Goal: Transaction & Acquisition: Purchase product/service

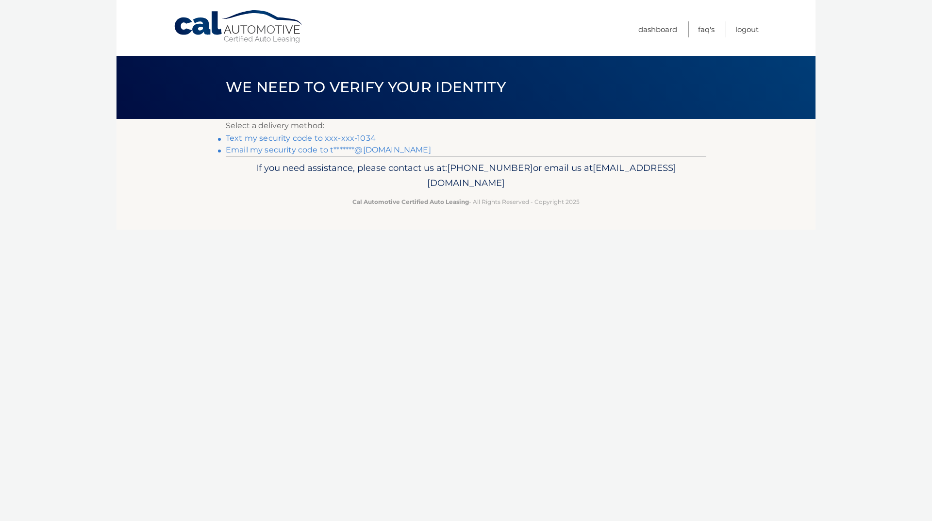
click at [298, 140] on link "Text my security code to xxx-xxx-1034" at bounding box center [301, 138] width 150 height 9
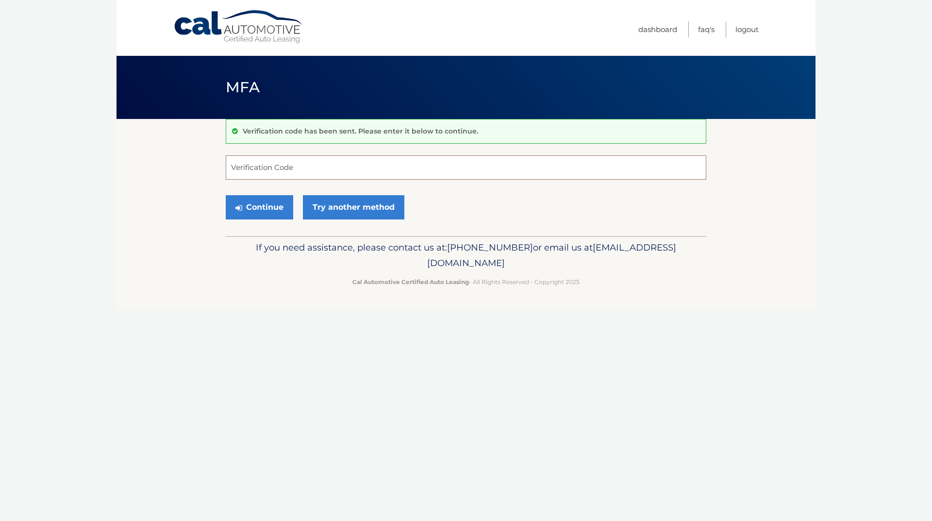
click at [278, 169] on input "Verification Code" at bounding box center [466, 167] width 481 height 24
type input "129753"
click at [226, 195] on button "Continue" at bounding box center [260, 207] width 68 height 24
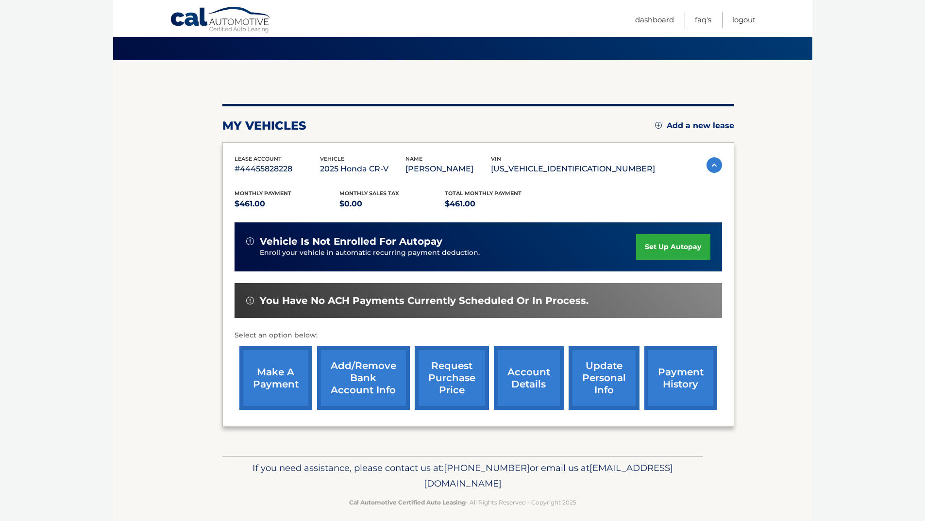
scroll to position [68, 0]
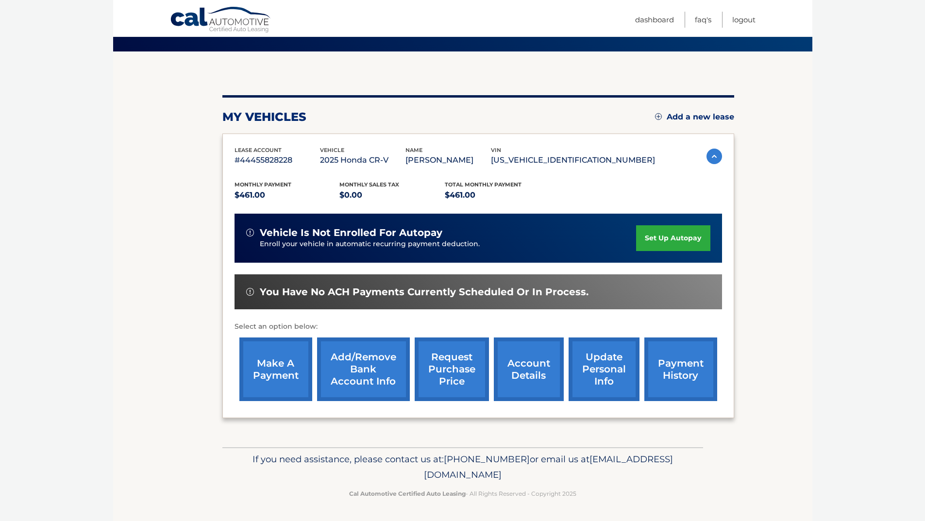
click at [288, 371] on link "make a payment" at bounding box center [275, 370] width 73 height 64
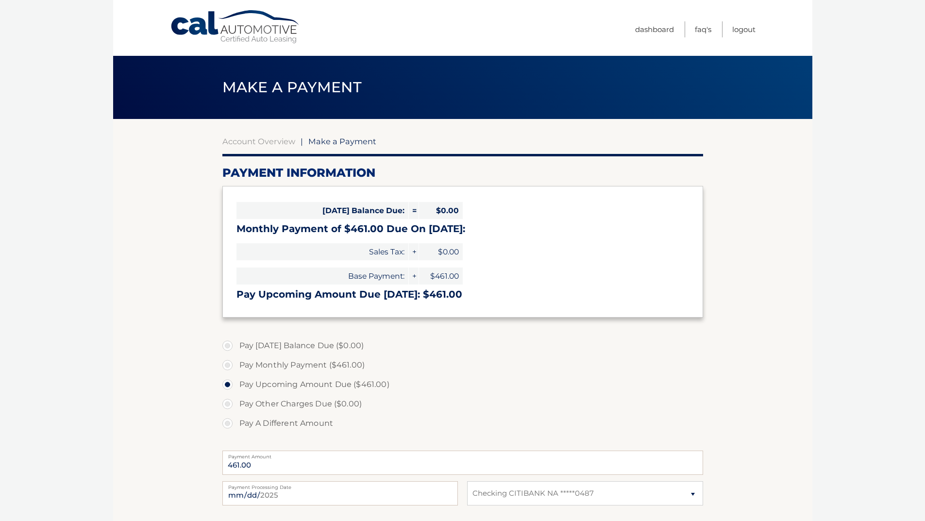
select select "MGUwY2QxODMtMTVkMC00MmQ5LWI0OWQtNTcwOTNlMThmNzhk"
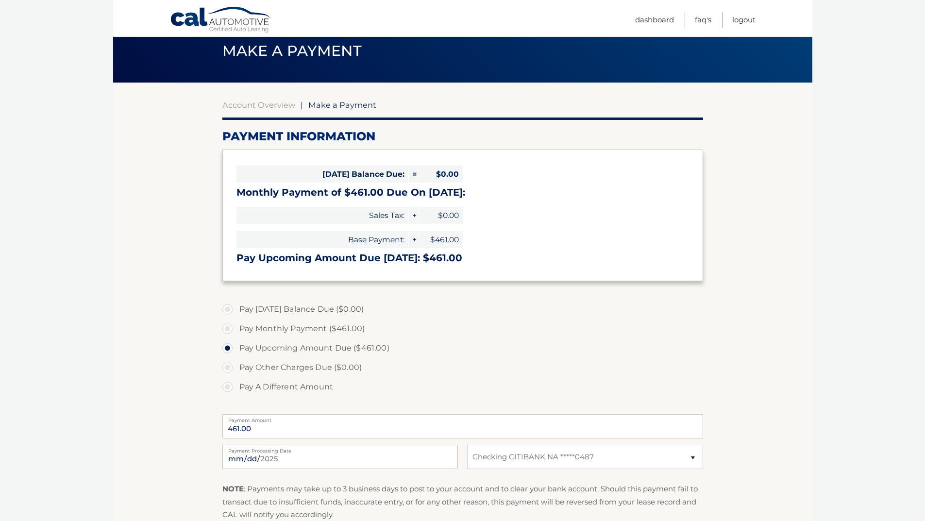
scroll to position [97, 0]
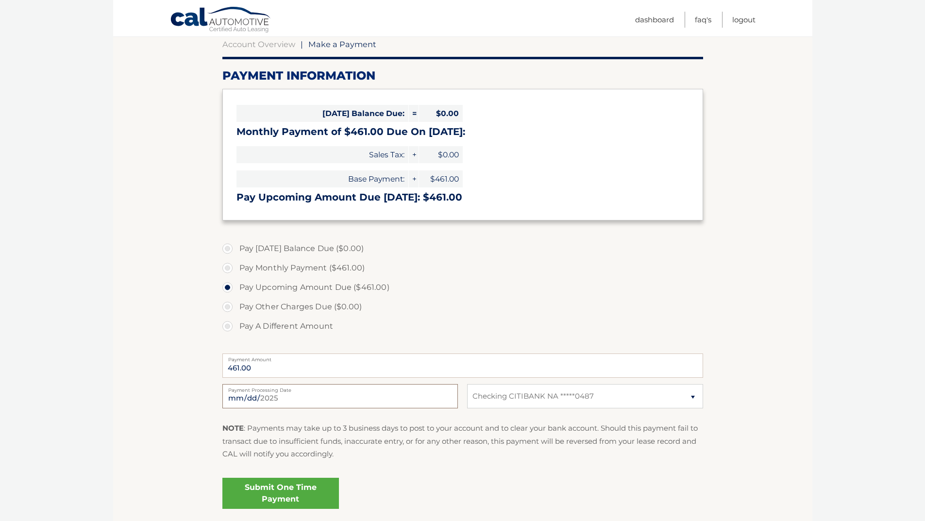
click at [303, 401] on input "2025-09-05" at bounding box center [340, 396] width 236 height 24
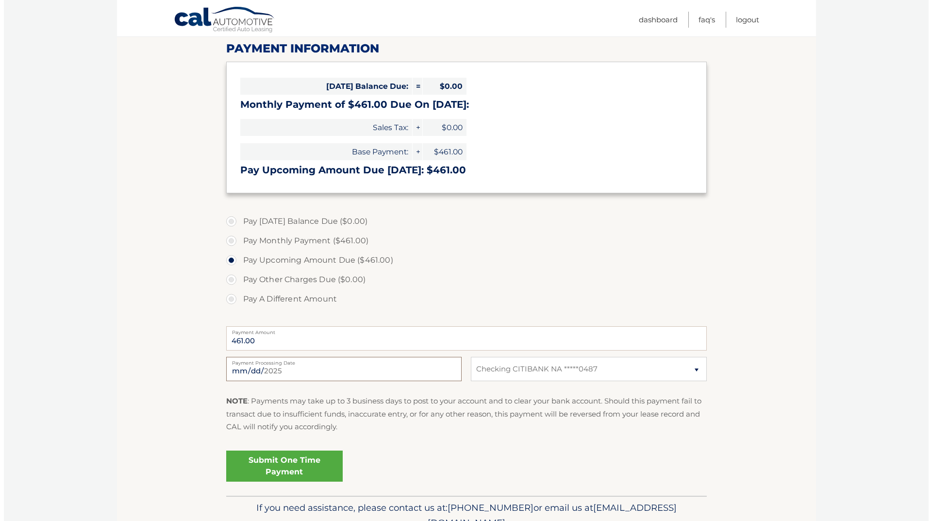
scroll to position [146, 0]
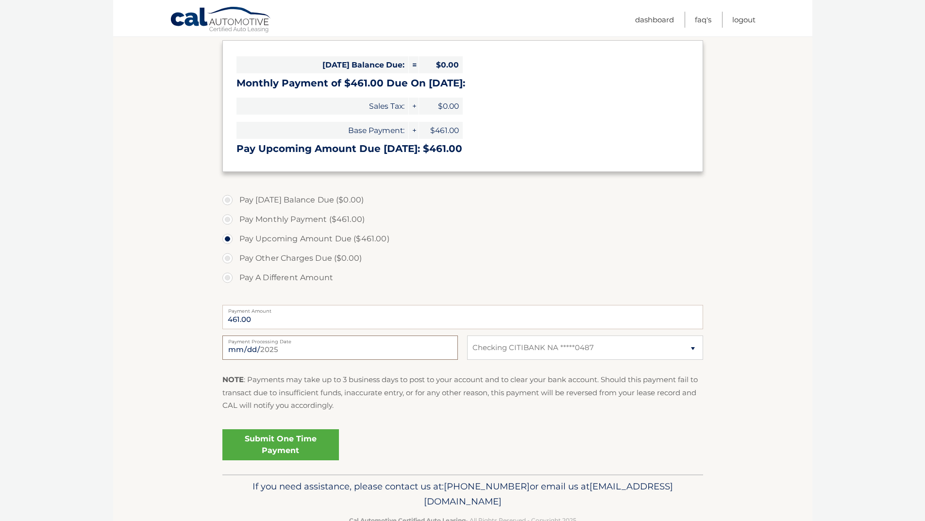
click at [294, 354] on input "2025-09-05" at bounding box center [340, 348] width 236 height 24
type input "2025-09-18"
click at [293, 444] on link "Submit One Time Payment" at bounding box center [280, 444] width 117 height 31
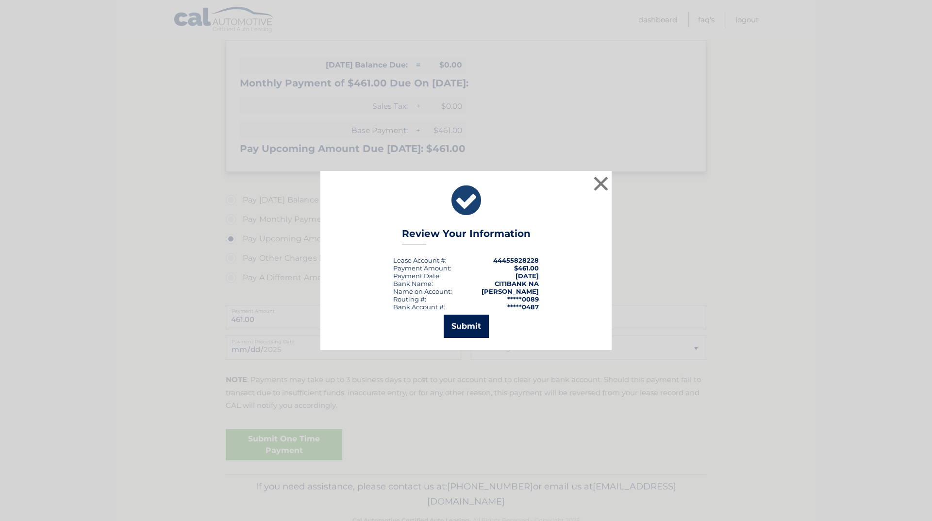
click at [464, 322] on button "Submit" at bounding box center [466, 326] width 45 height 23
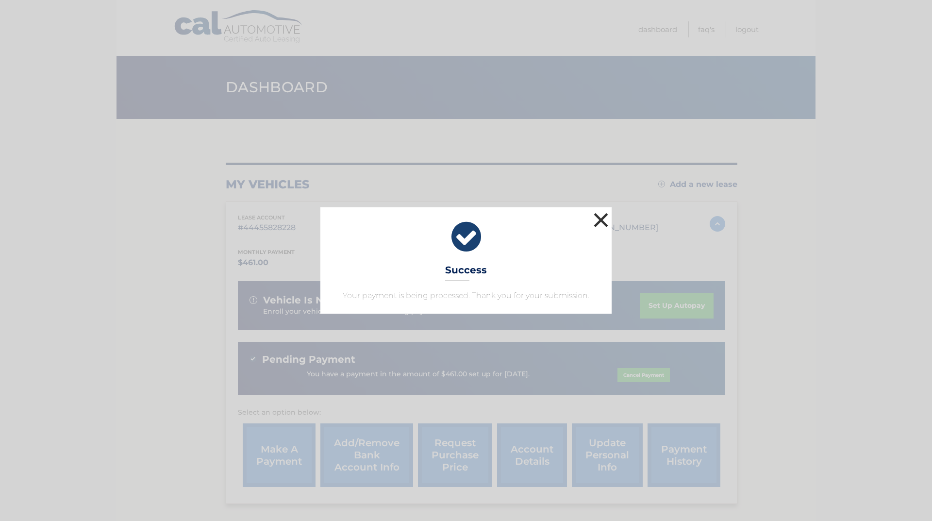
click at [603, 219] on button "×" at bounding box center [600, 219] width 19 height 19
